Goal: Transaction & Acquisition: Purchase product/service

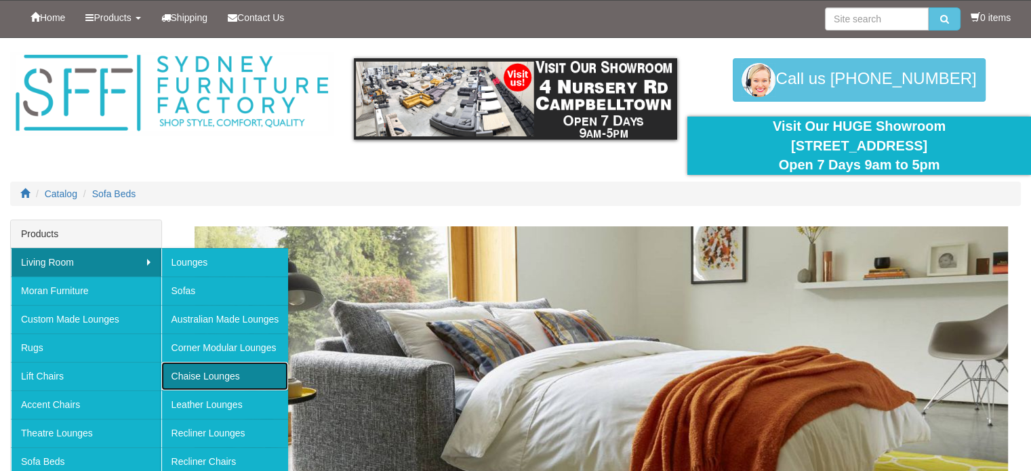
click at [227, 377] on link "Chaise Lounges" at bounding box center [224, 376] width 127 height 28
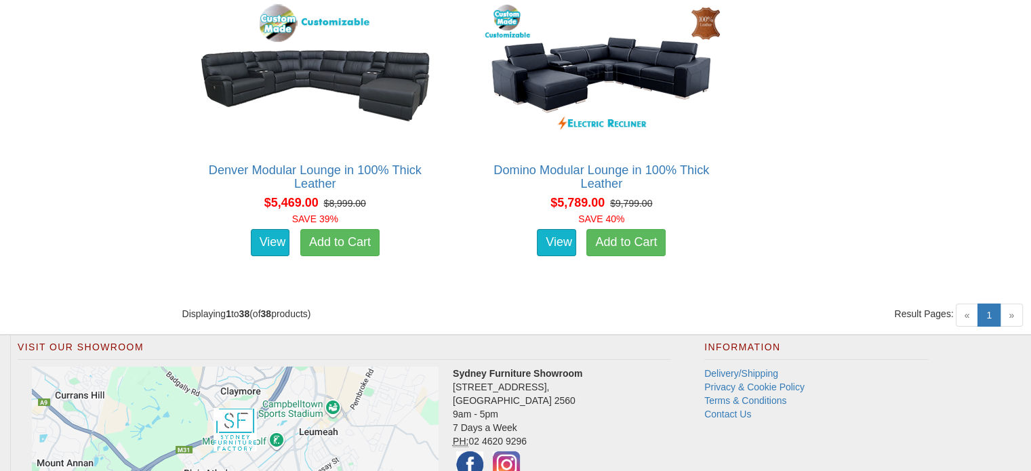
scroll to position [4524, 0]
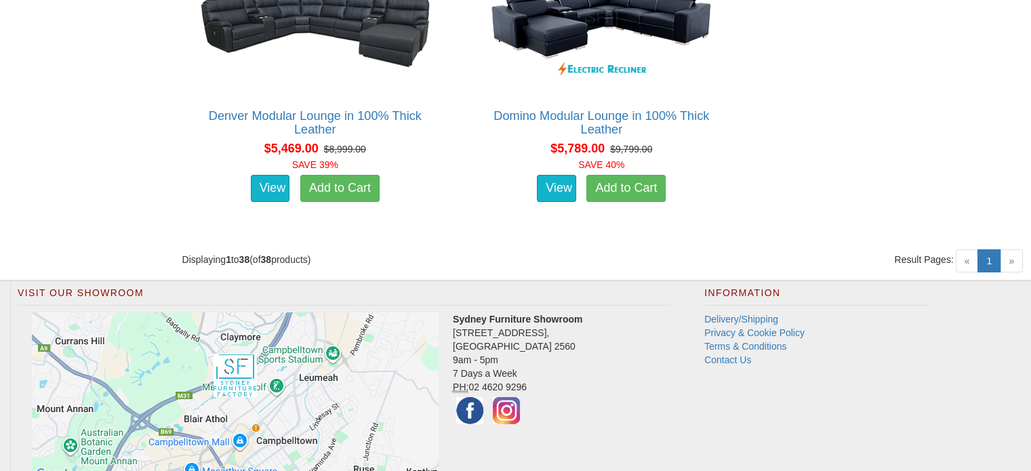
click at [1014, 257] on span "»" at bounding box center [1010, 260] width 23 height 23
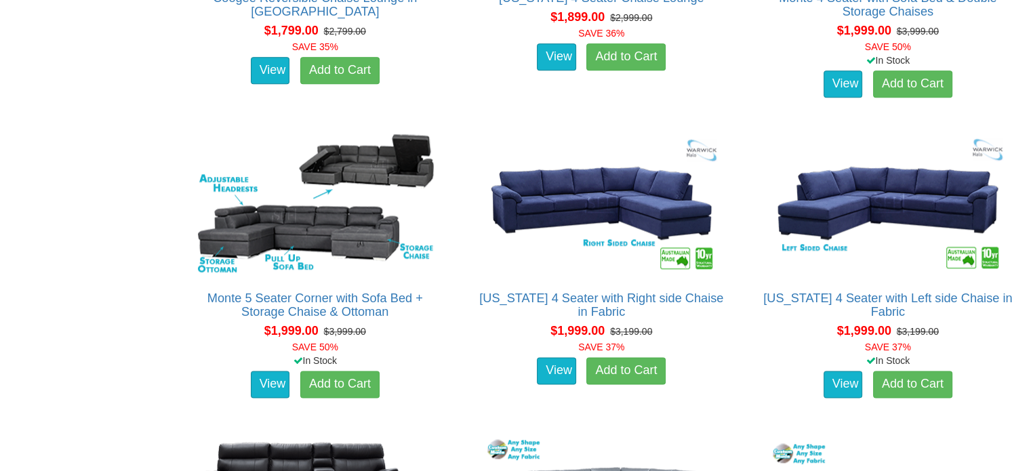
scroll to position [1228, 0]
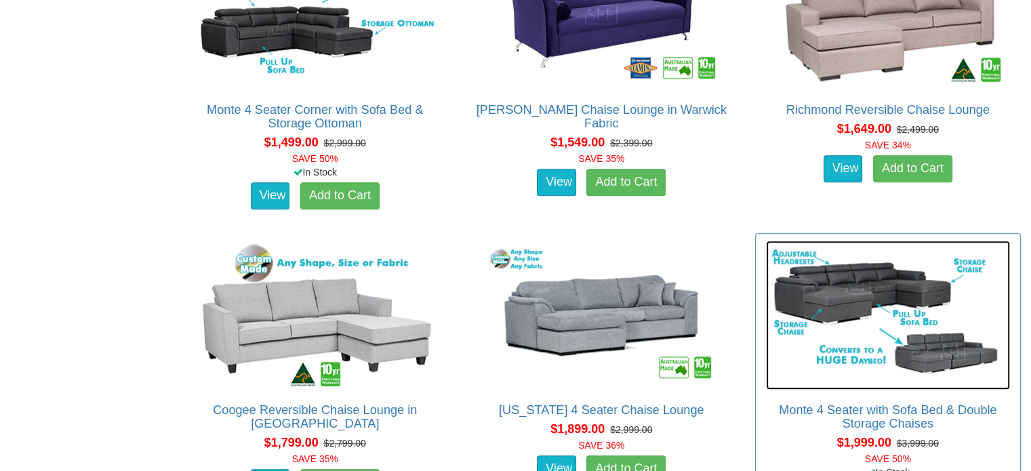
click at [851, 289] on img at bounding box center [888, 315] width 244 height 149
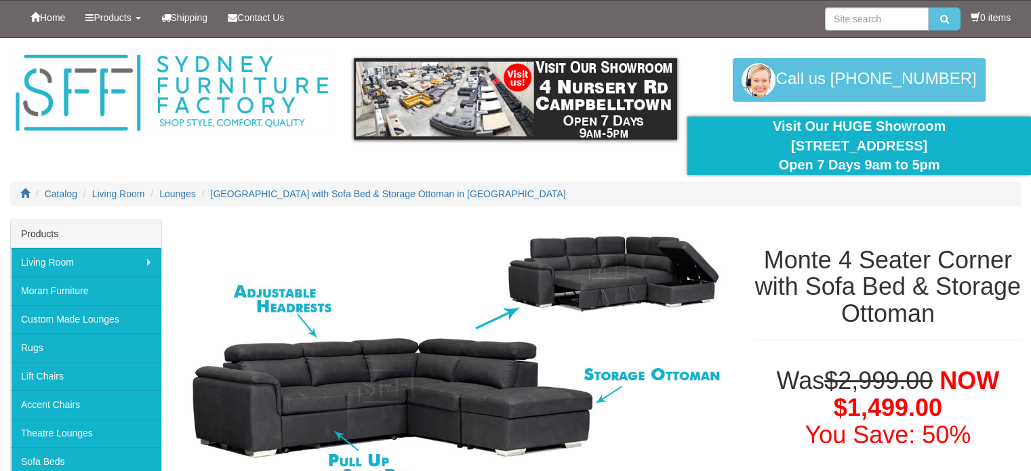
scroll to position [412, 0]
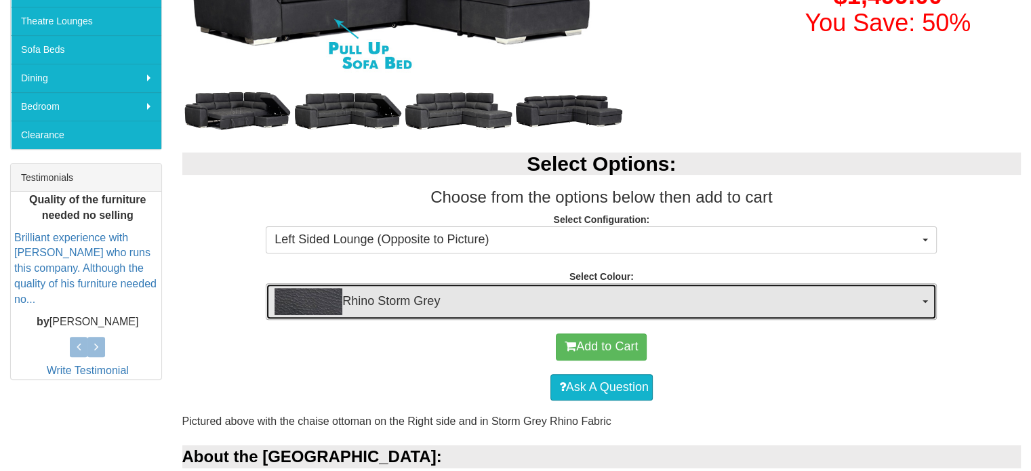
click at [438, 305] on span "Rhino Storm Grey" at bounding box center [596, 301] width 644 height 27
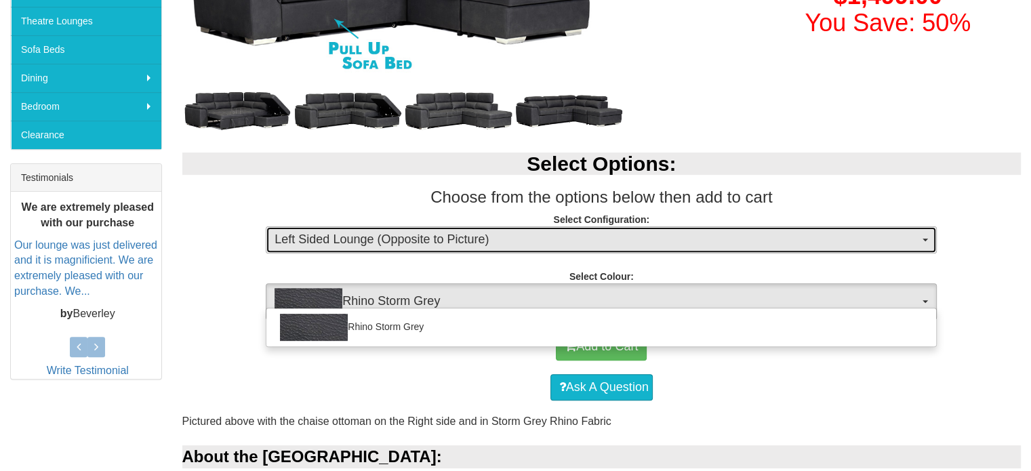
click at [466, 243] on span "Left Sided Lounge (Opposite to Picture)" at bounding box center [596, 240] width 644 height 18
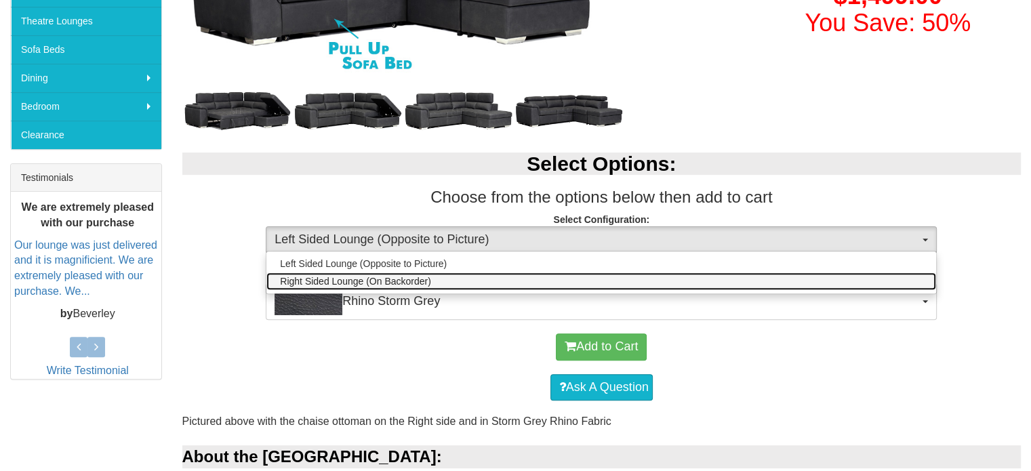
click at [451, 278] on link "Right Sided Lounge (On Backorder)" at bounding box center [600, 281] width 669 height 18
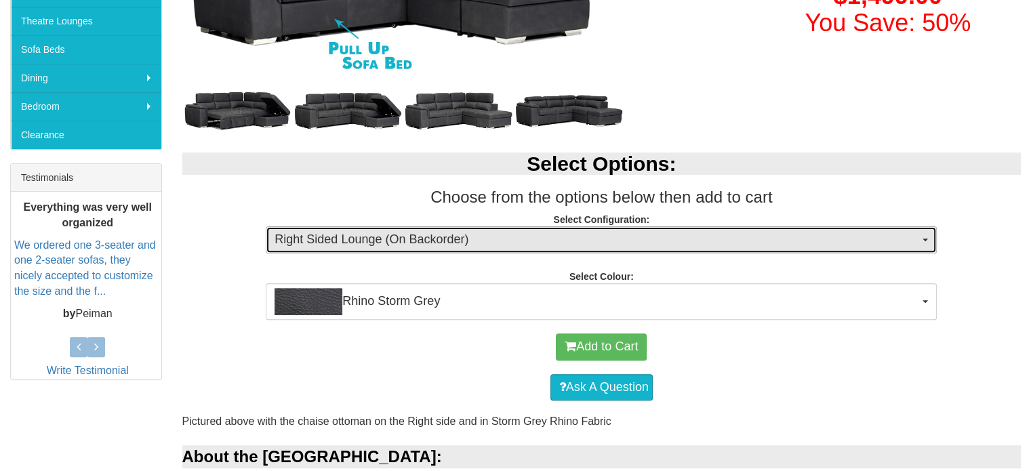
scroll to position [0, 0]
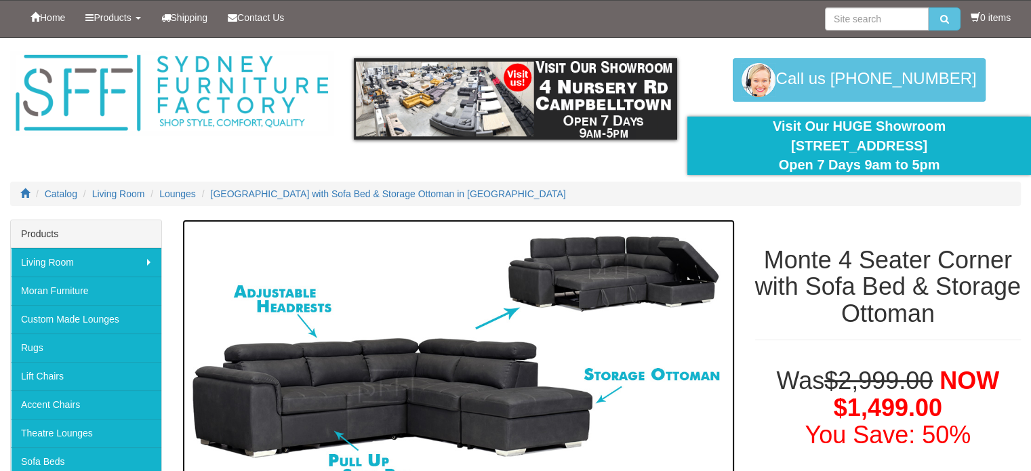
click at [407, 410] on img at bounding box center [458, 358] width 552 height 276
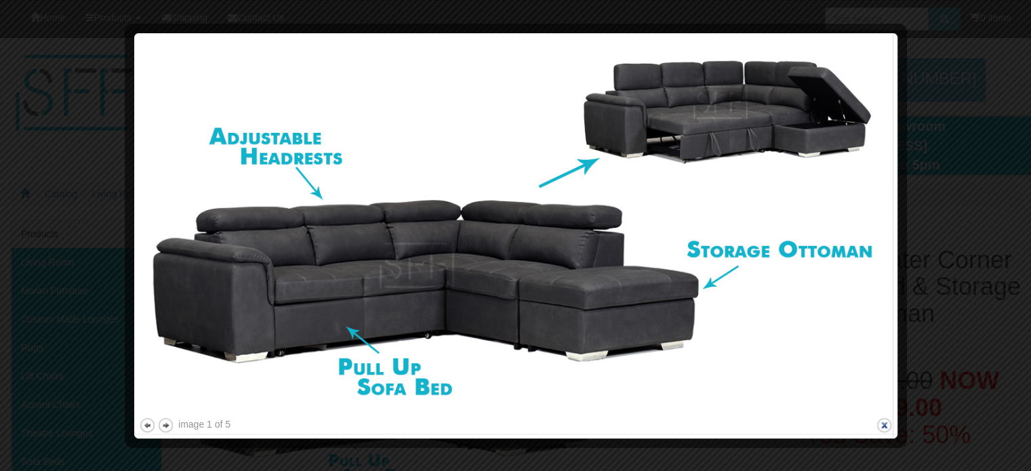
click at [879, 421] on button "close" at bounding box center [883, 425] width 17 height 17
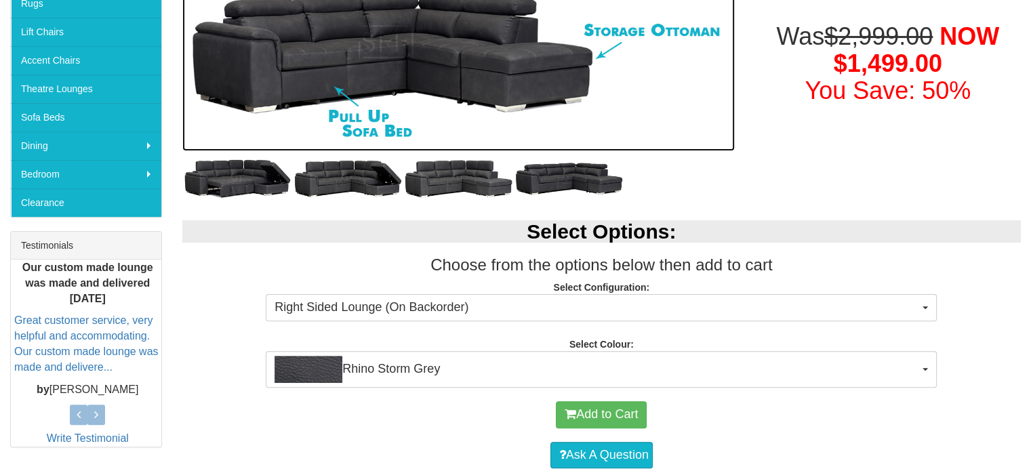
scroll to position [342, 0]
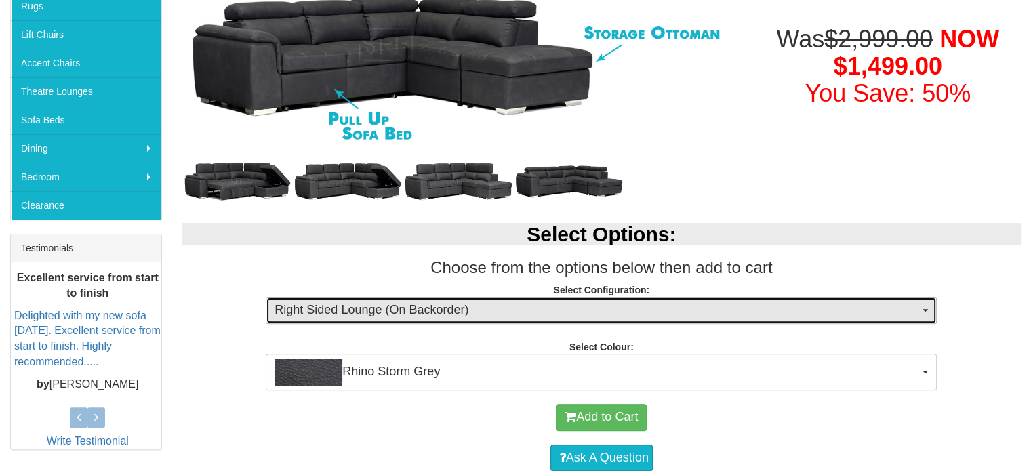
click at [873, 316] on span "Right Sided Lounge (On Backorder)" at bounding box center [596, 311] width 644 height 18
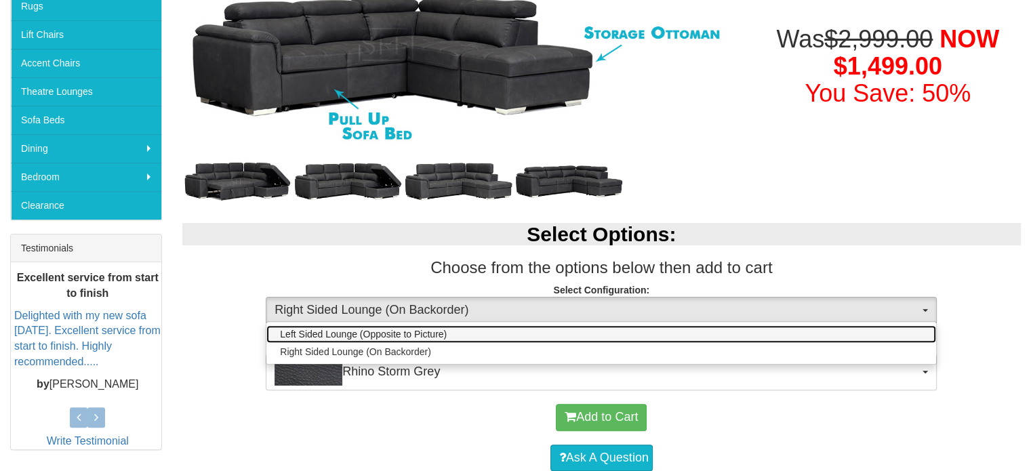
click at [758, 330] on link "Left Sided Lounge (Opposite to Picture)" at bounding box center [600, 334] width 669 height 18
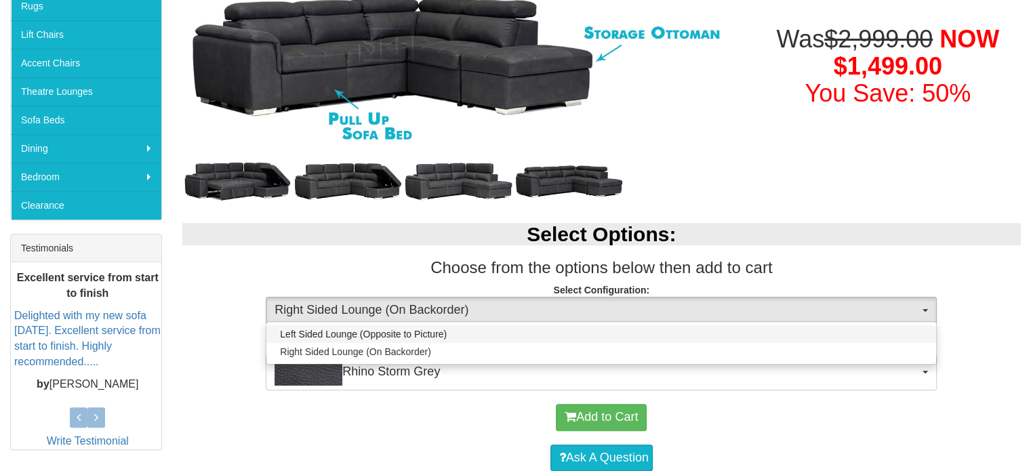
select select "2016"
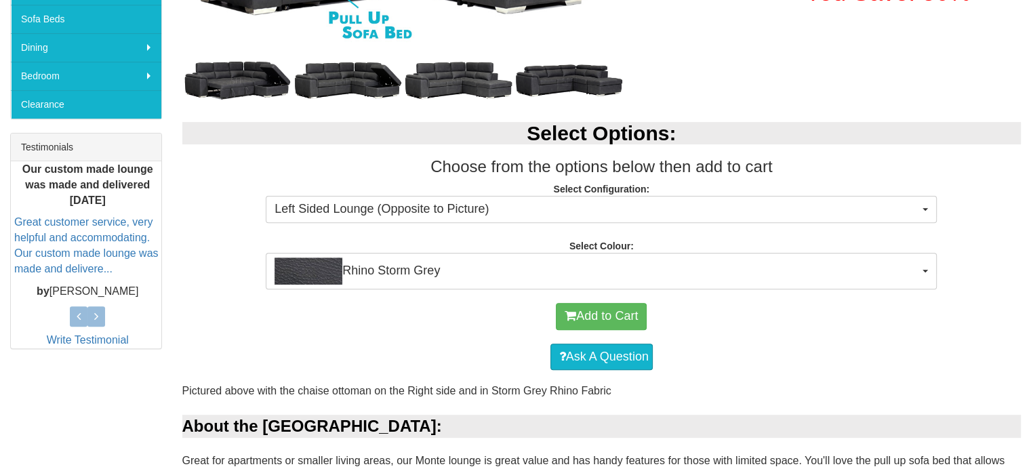
scroll to position [455, 0]
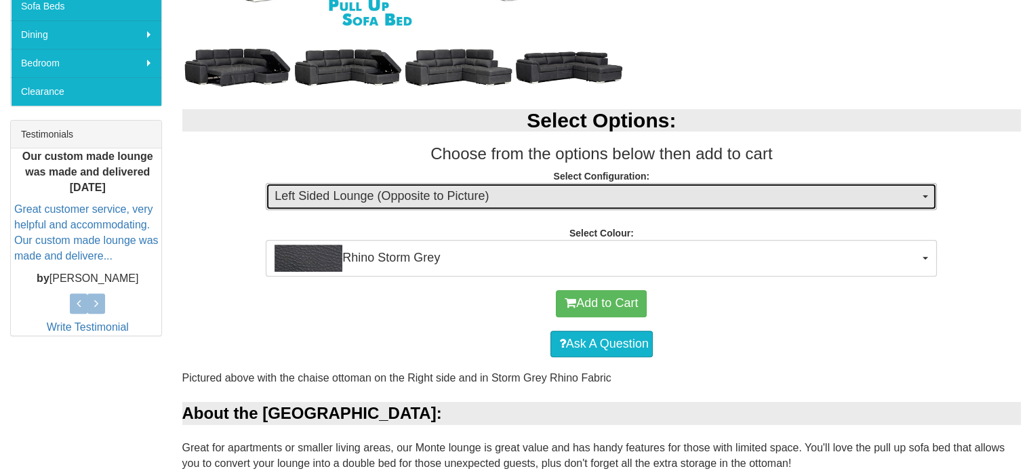
click at [758, 185] on button "Left Sided Lounge (Opposite to Picture)" at bounding box center [601, 196] width 671 height 27
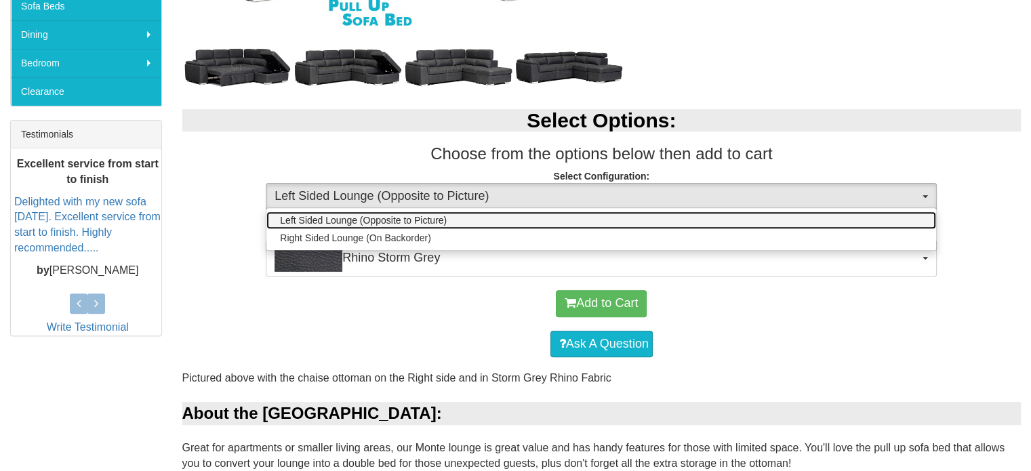
click at [746, 218] on link "Left Sided Lounge (Opposite to Picture)" at bounding box center [600, 220] width 669 height 18
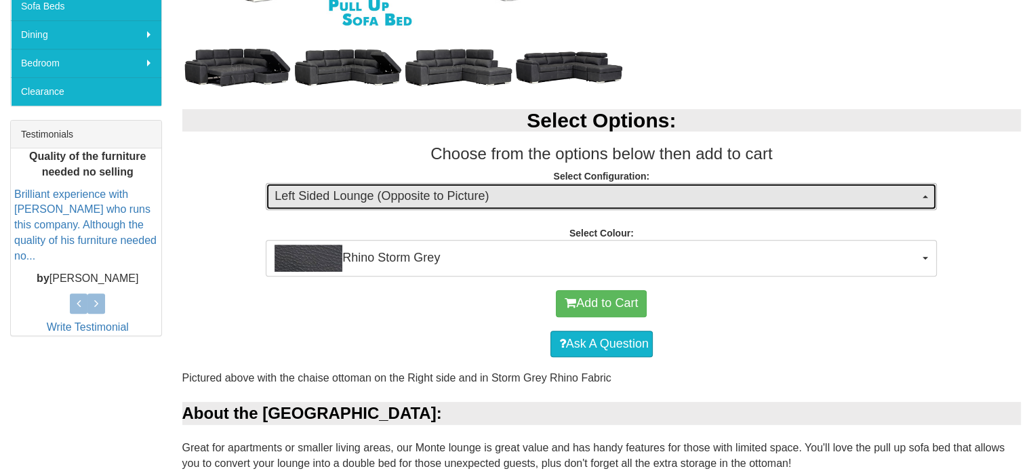
scroll to position [43, 0]
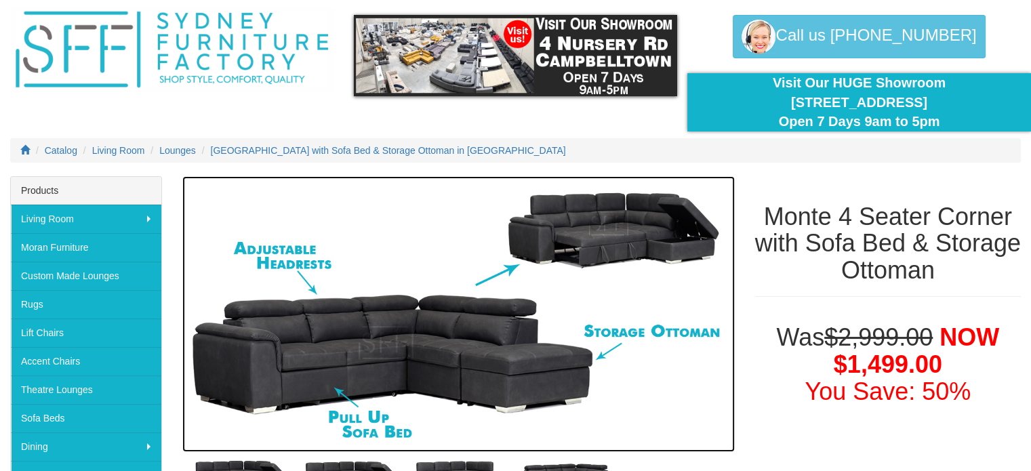
click at [360, 397] on img at bounding box center [458, 314] width 552 height 276
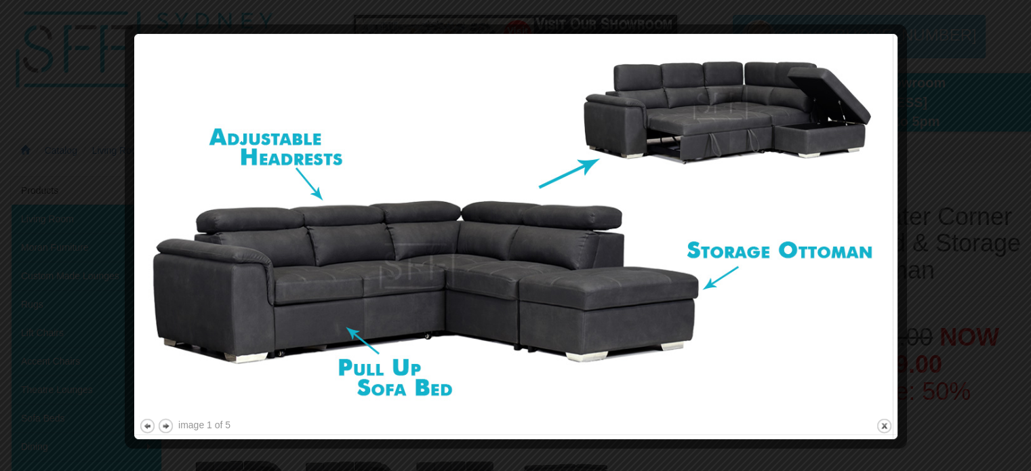
click at [390, 321] on img at bounding box center [516, 227] width 754 height 377
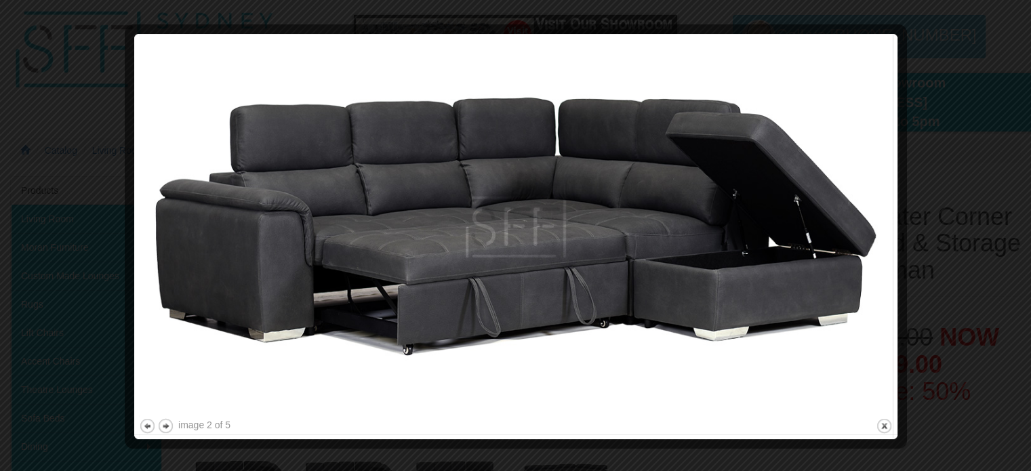
click at [978, 102] on div at bounding box center [515, 235] width 1031 height 471
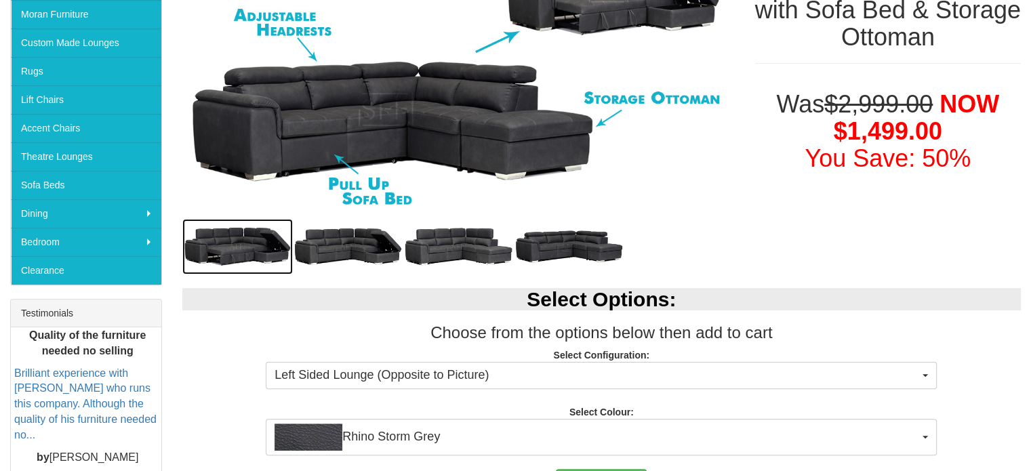
scroll to position [688, 0]
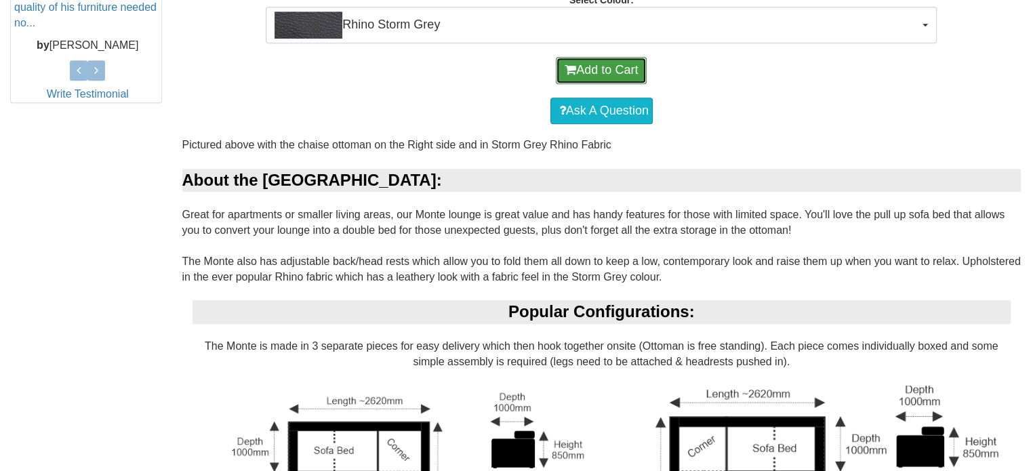
click at [595, 70] on button "Add to Cart" at bounding box center [601, 70] width 91 height 27
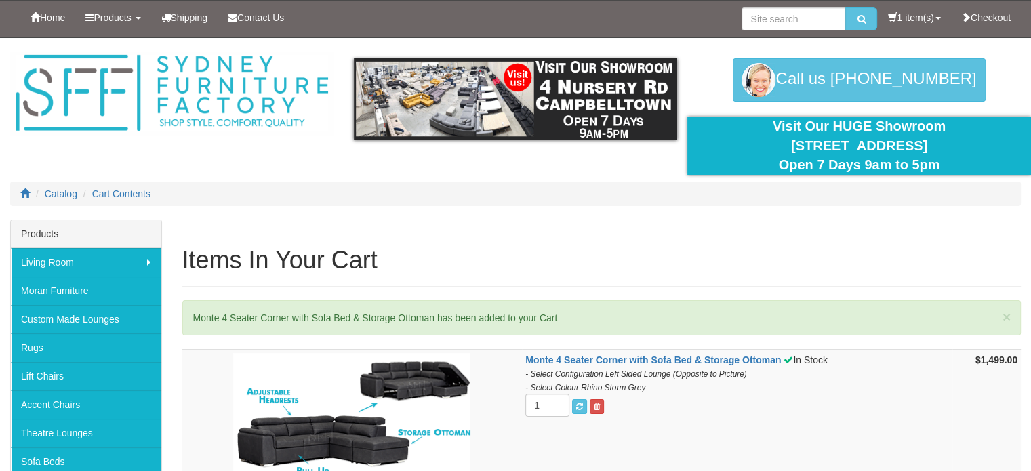
scroll to position [412, 0]
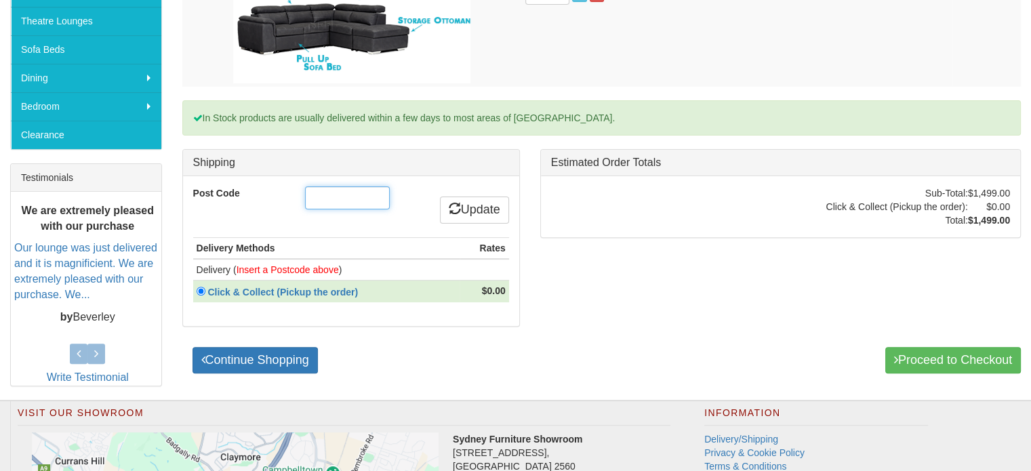
click at [357, 200] on input "Post Code" at bounding box center [347, 197] width 85 height 23
type input "2770"
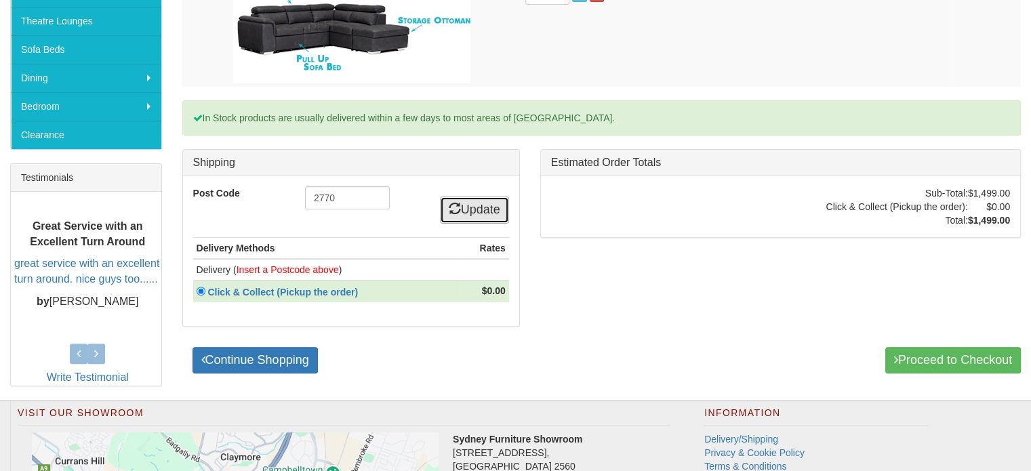
click at [477, 212] on link "Update" at bounding box center [474, 210] width 69 height 27
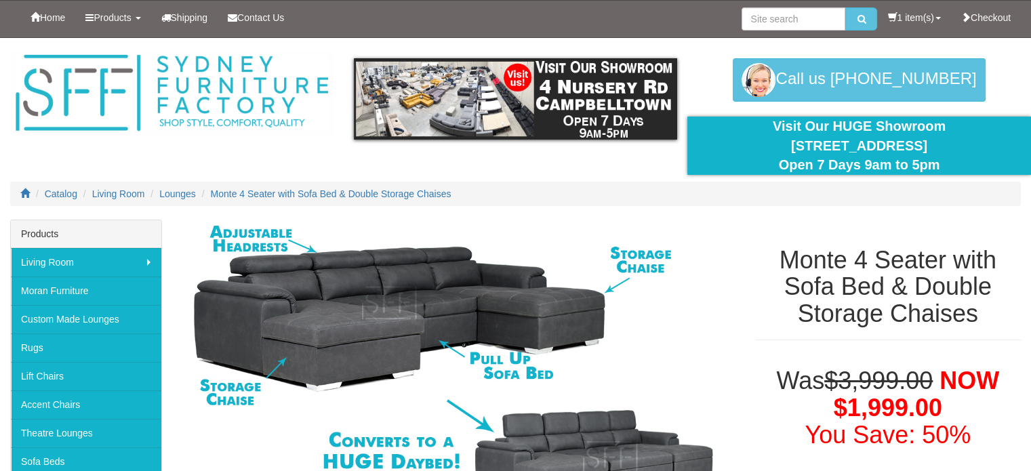
scroll to position [412, 0]
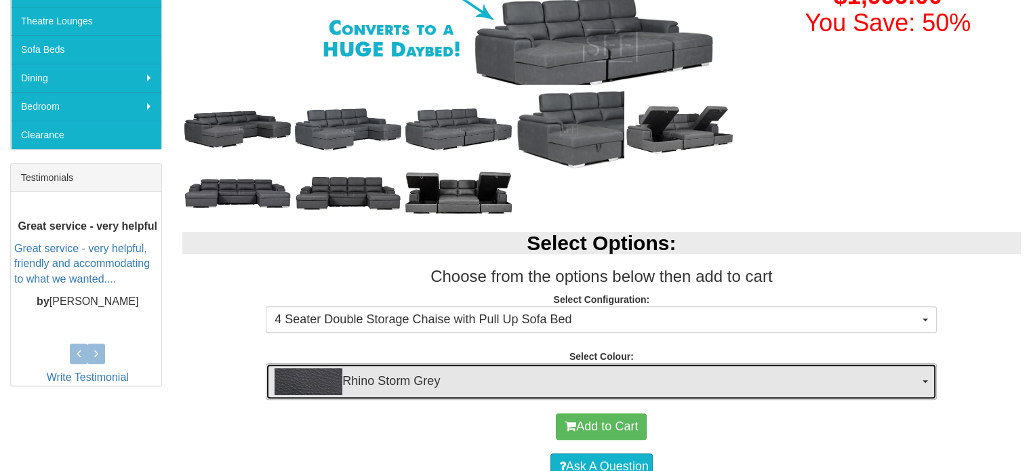
click at [290, 369] on img "button" at bounding box center [308, 381] width 68 height 27
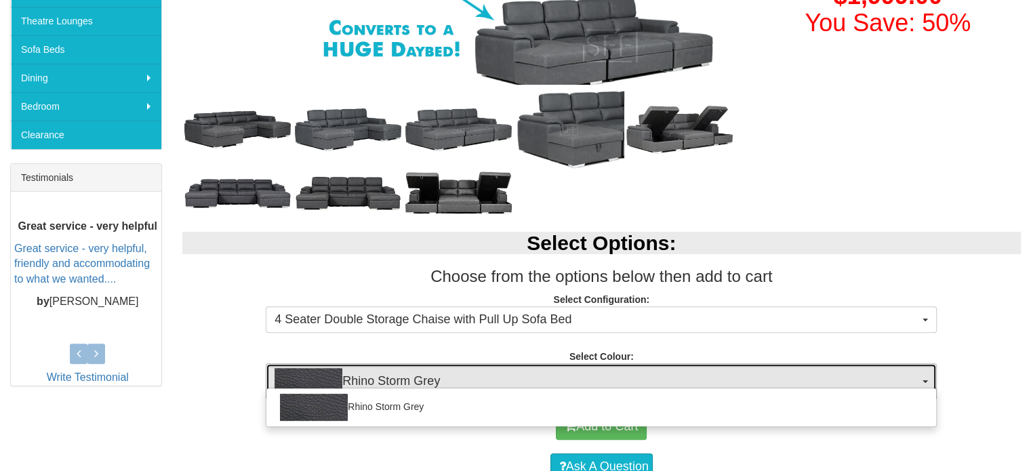
click at [290, 369] on img "button" at bounding box center [308, 381] width 68 height 27
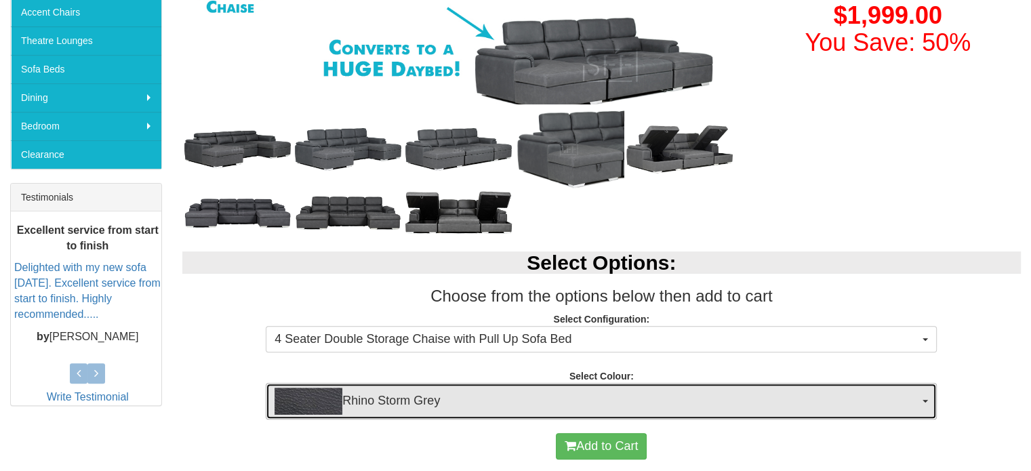
scroll to position [0, 0]
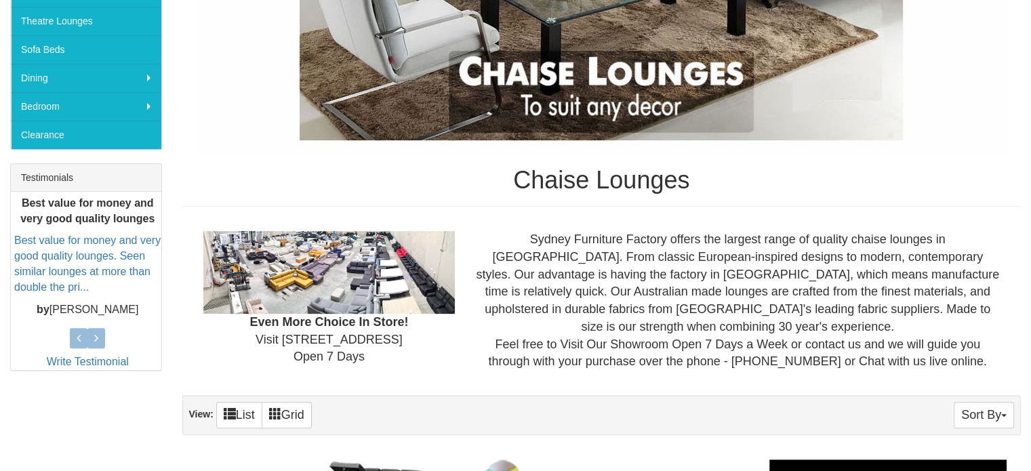
scroll to position [824, 0]
